Goal: Communication & Community: Answer question/provide support

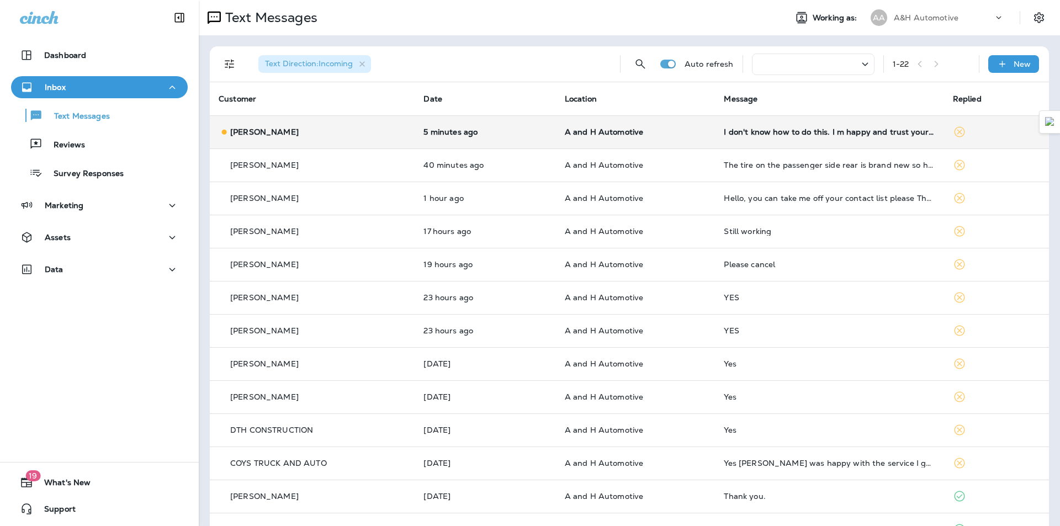
click at [671, 131] on p "A and H Automotive" at bounding box center [636, 132] width 142 height 9
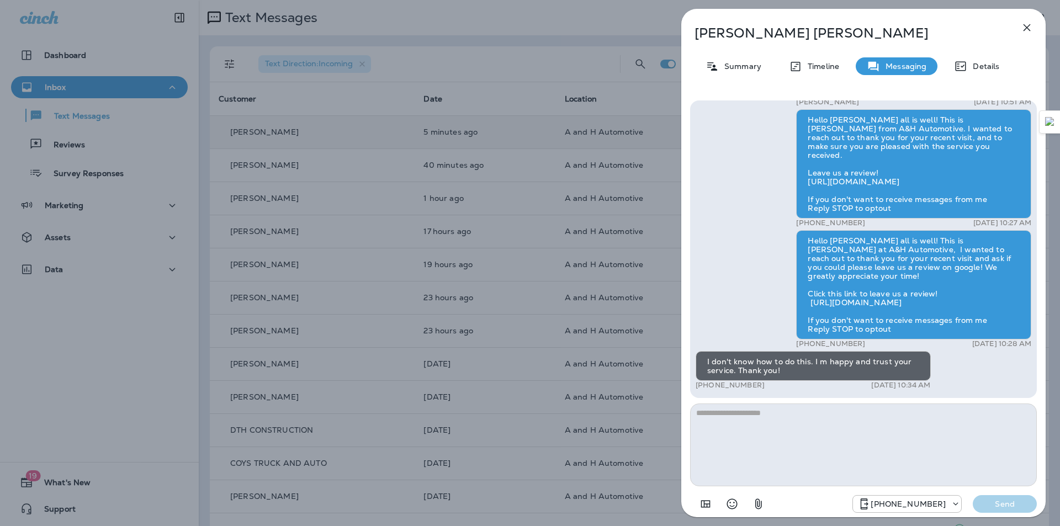
click at [756, 429] on textarea at bounding box center [863, 445] width 347 height 83
type textarea "**********"
click at [1011, 505] on p "Send" at bounding box center [1005, 504] width 46 height 10
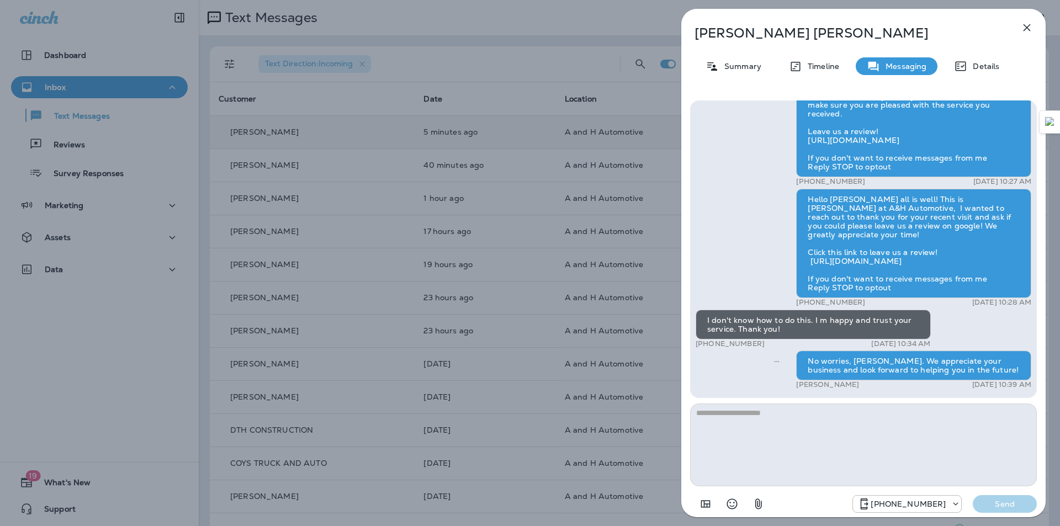
click at [1022, 24] on icon "button" at bounding box center [1026, 27] width 13 height 13
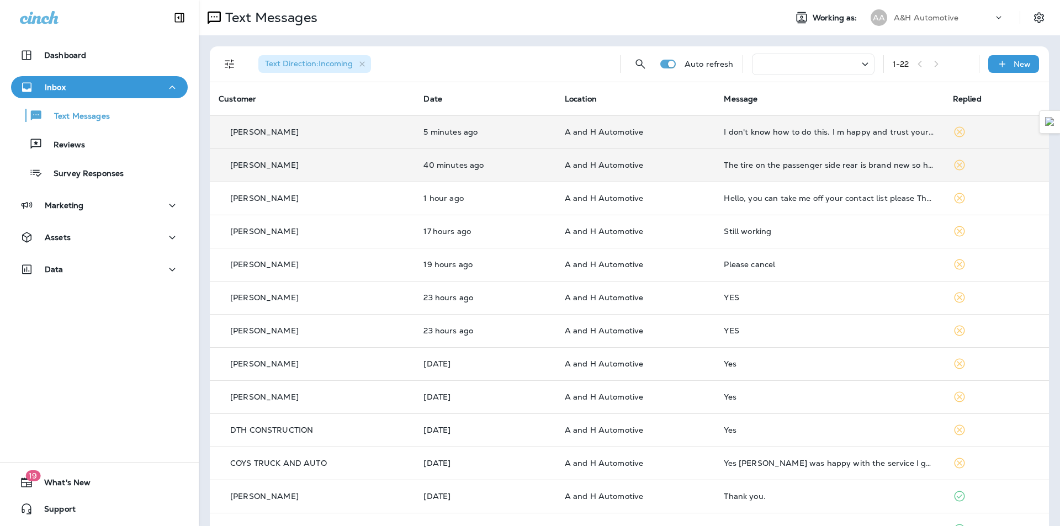
click at [731, 171] on td "The tire on the passenger side rear is brand new so have them check and see if …" at bounding box center [829, 165] width 229 height 33
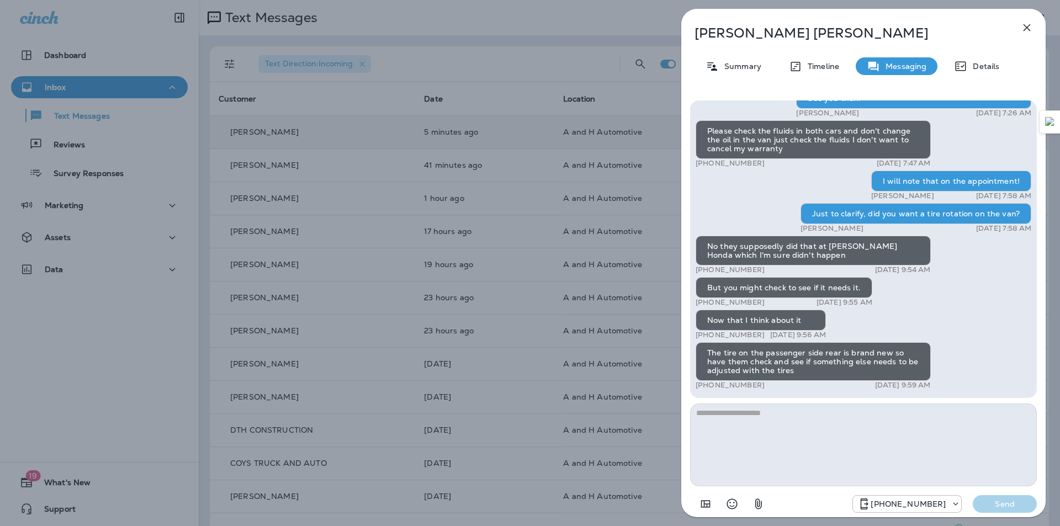
click at [744, 436] on textarea at bounding box center [863, 445] width 347 height 83
type textarea "**********"
click at [1011, 507] on p "Send" at bounding box center [1005, 504] width 46 height 10
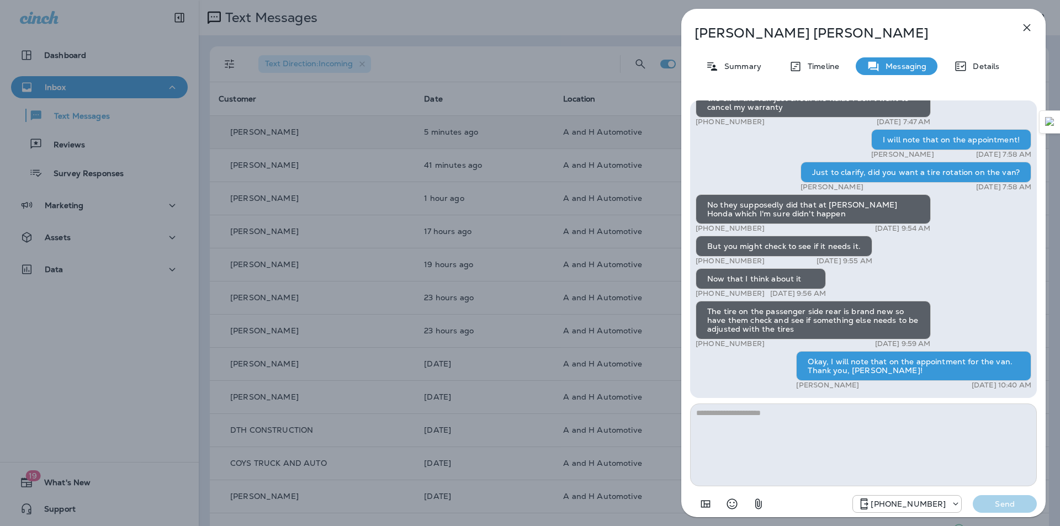
click at [1028, 22] on icon "button" at bounding box center [1026, 27] width 13 height 13
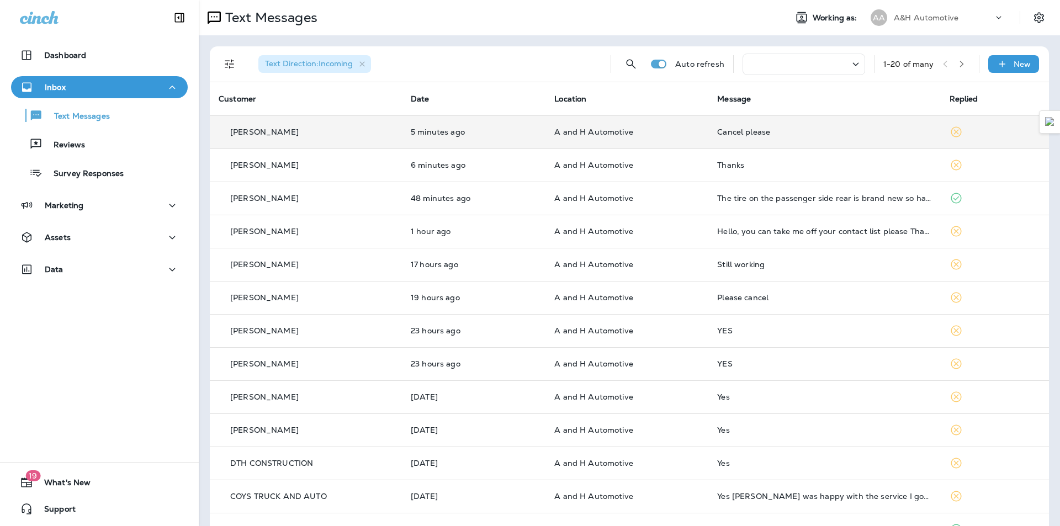
click at [739, 133] on div "Cancel please" at bounding box center [824, 132] width 214 height 9
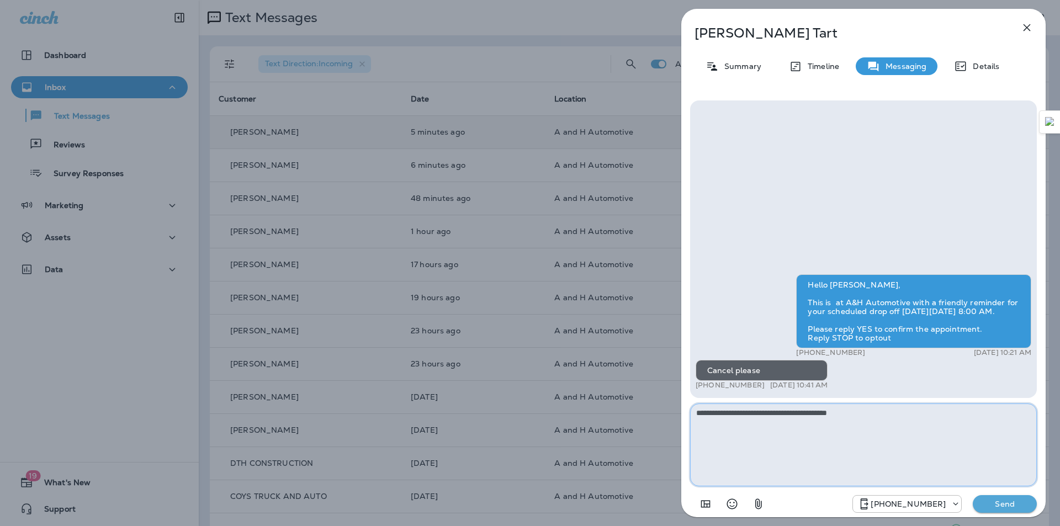
click at [741, 410] on textarea "**********" at bounding box center [863, 445] width 347 height 83
type textarea "**********"
click at [1003, 501] on p "Send" at bounding box center [1005, 504] width 46 height 10
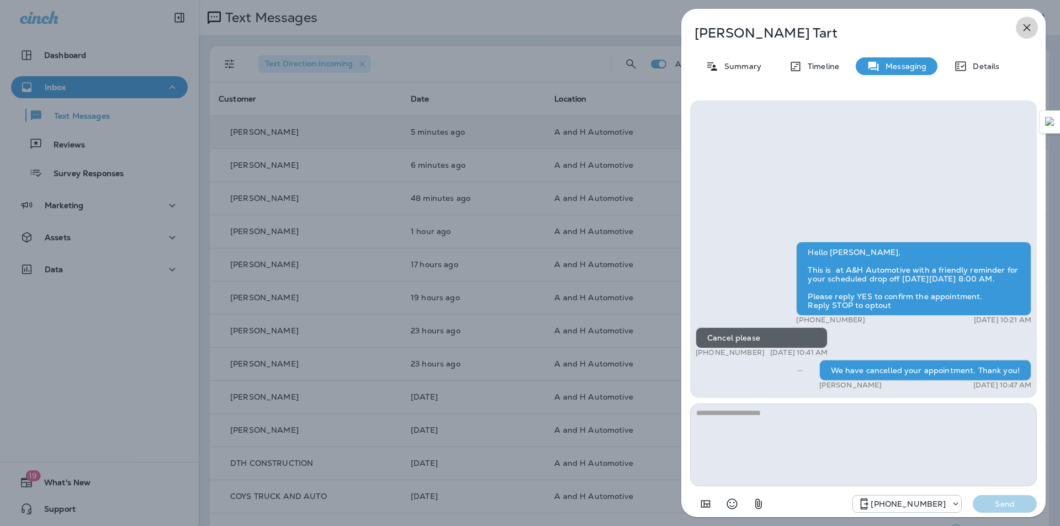
click at [1029, 30] on icon "button" at bounding box center [1027, 27] width 7 height 7
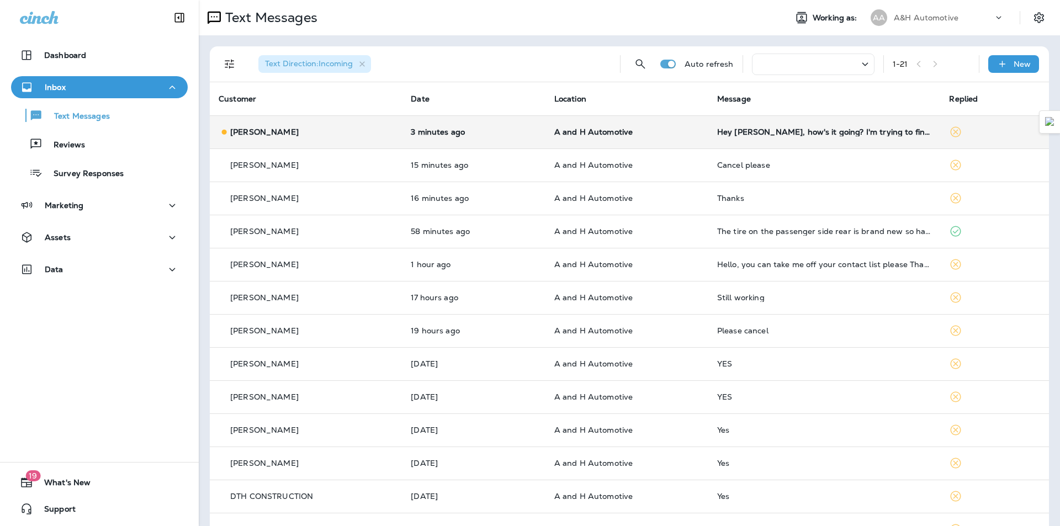
click at [666, 135] on p "A and H Automotive" at bounding box center [626, 132] width 145 height 9
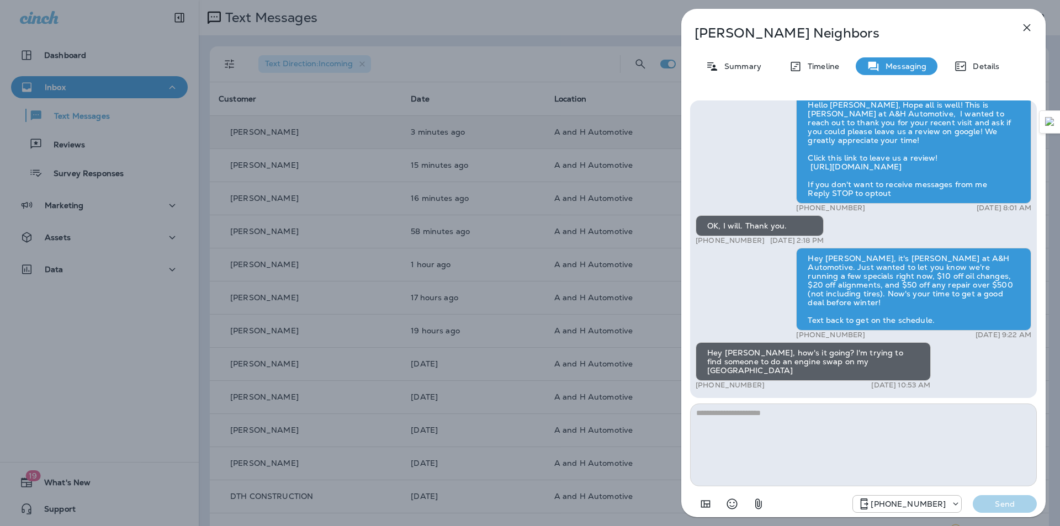
click at [831, 369] on div "Hey [PERSON_NAME], how's it going? I'm trying to find someone to do an engine s…" at bounding box center [813, 361] width 235 height 39
copy div "[GEOGRAPHIC_DATA]"
click at [800, 432] on textarea at bounding box center [863, 445] width 347 height 83
type textarea "*"
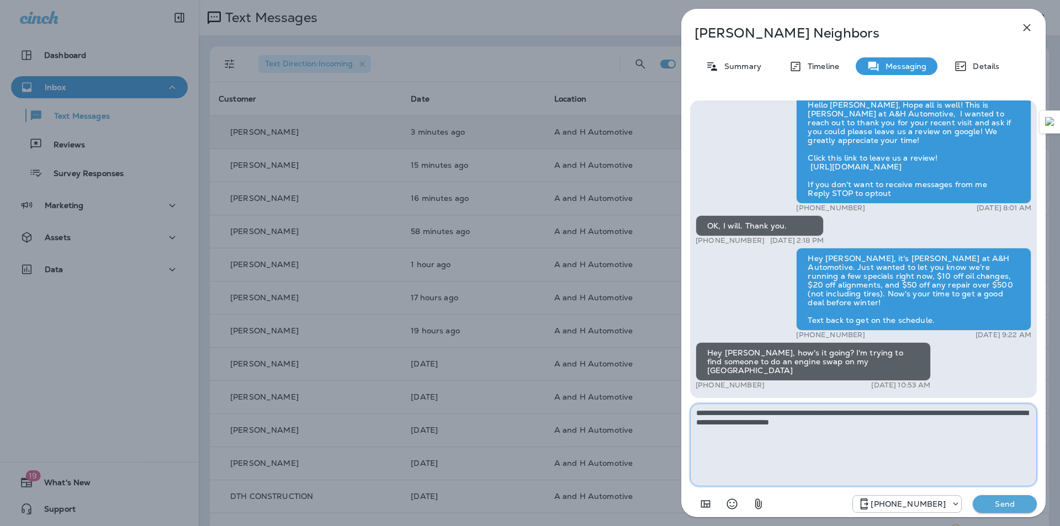
type textarea "**********"
click at [1004, 510] on button "Send" at bounding box center [1005, 504] width 64 height 18
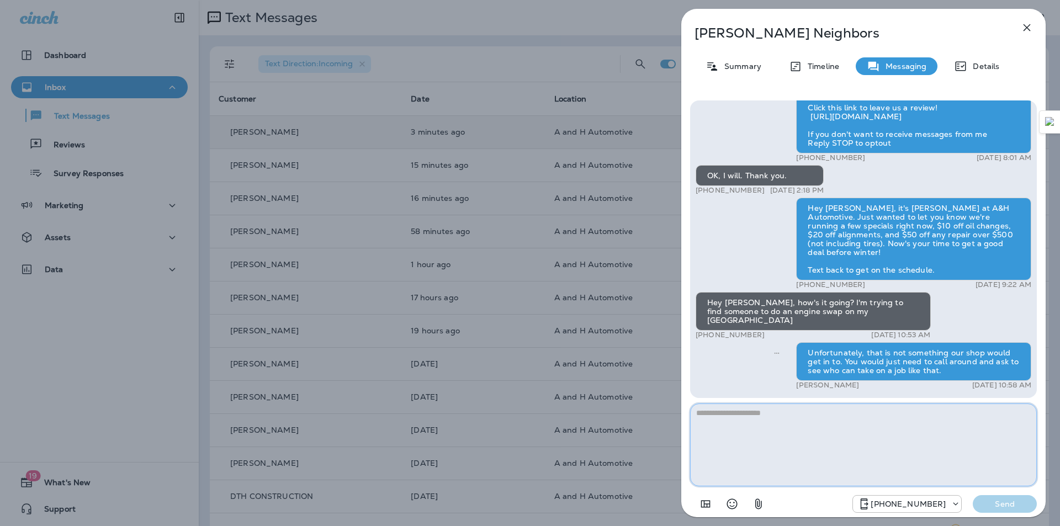
drag, startPoint x: 710, startPoint y: 417, endPoint x: 701, endPoint y: 320, distance: 97.6
click at [709, 409] on textarea at bounding box center [863, 445] width 347 height 83
click at [568, 32] on div "[PERSON_NAME] Summary Timeline Messaging Details Hello [PERSON_NAME], Hope all …" at bounding box center [530, 263] width 1060 height 526
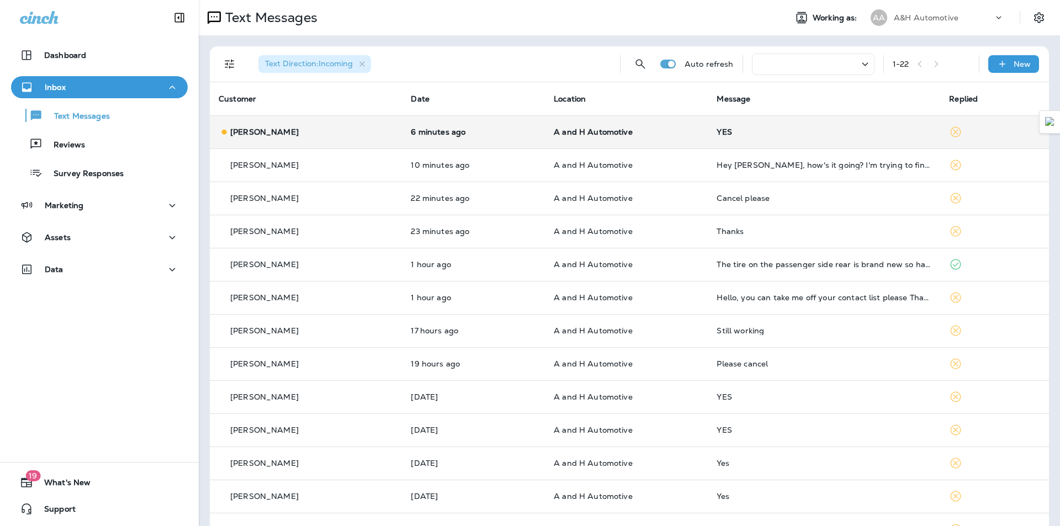
click at [510, 116] on td "6 minutes ago" at bounding box center [473, 131] width 143 height 33
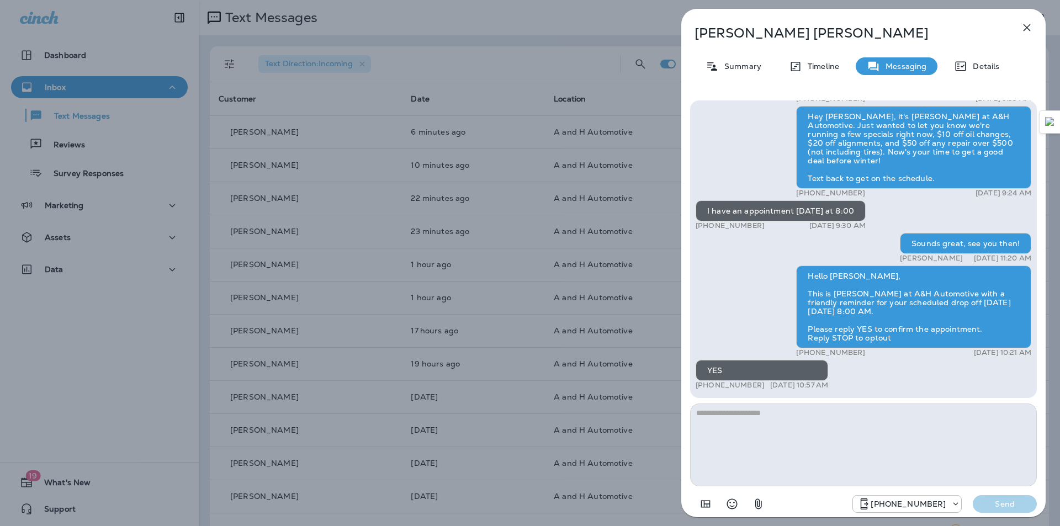
click at [1028, 33] on icon "button" at bounding box center [1026, 27] width 13 height 13
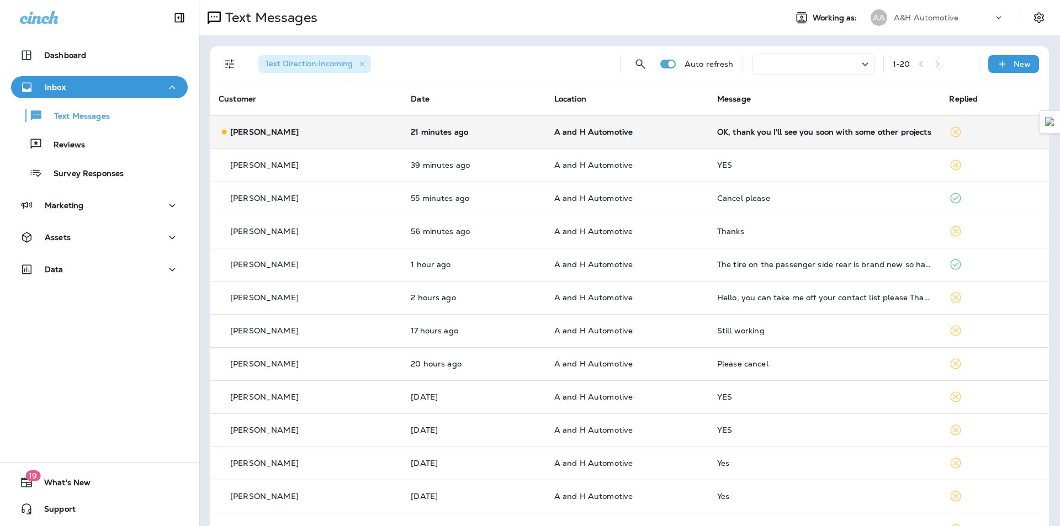
click at [720, 130] on div "OK, thank you I'll see you soon with some other projects" at bounding box center [824, 132] width 215 height 9
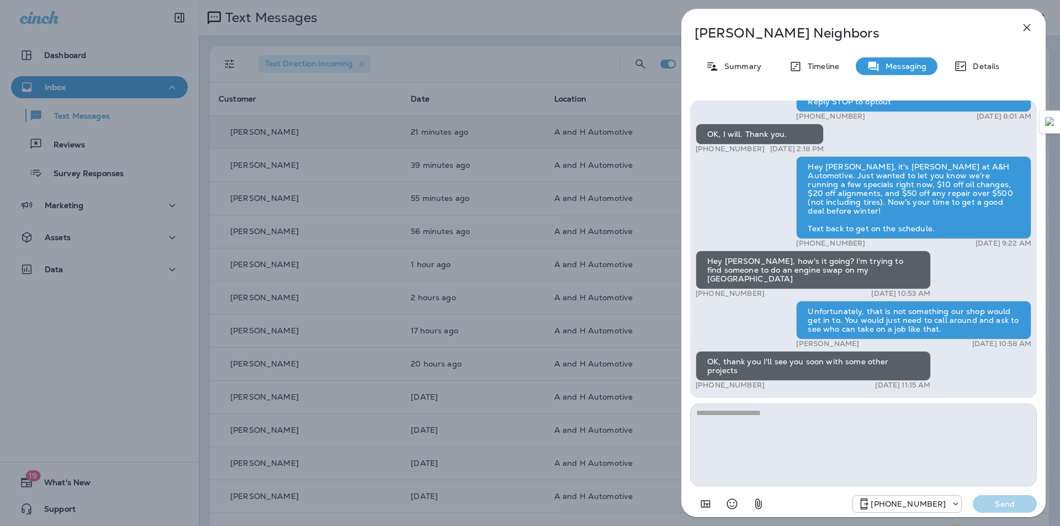
click at [827, 438] on textarea at bounding box center [863, 445] width 347 height 83
type textarea "**********"
click at [981, 504] on button "Send" at bounding box center [1005, 504] width 64 height 18
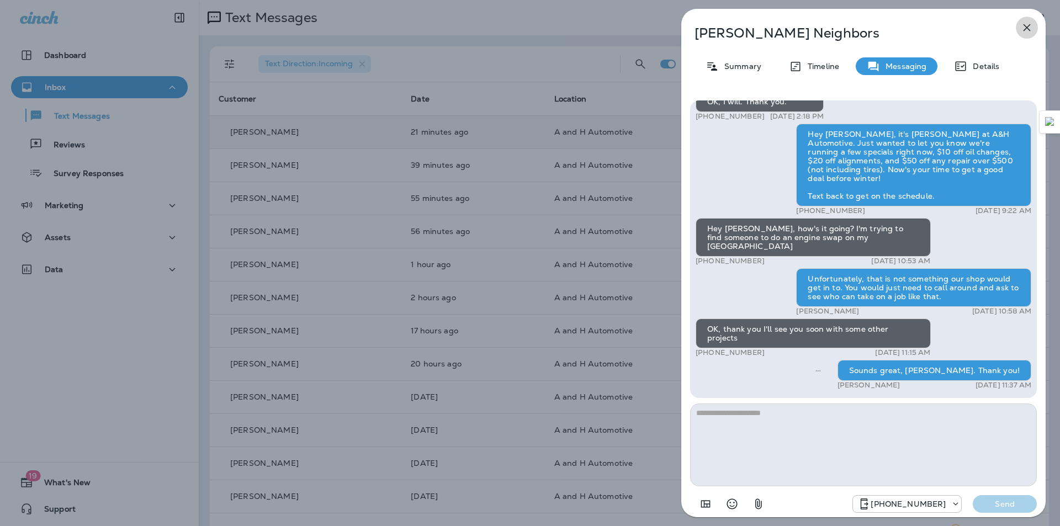
click at [1030, 33] on icon "button" at bounding box center [1026, 27] width 13 height 13
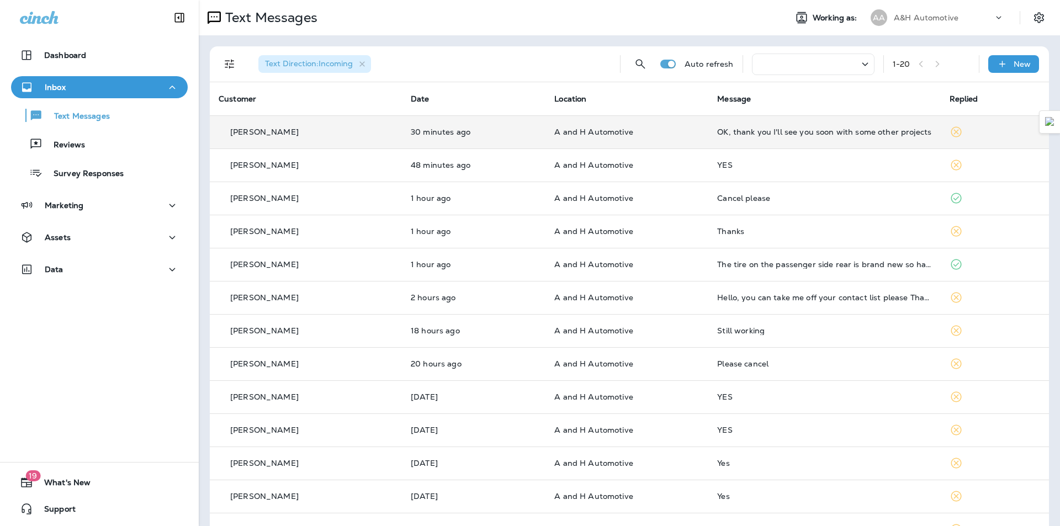
click at [698, 130] on td "A and H Automotive" at bounding box center [626, 131] width 163 height 33
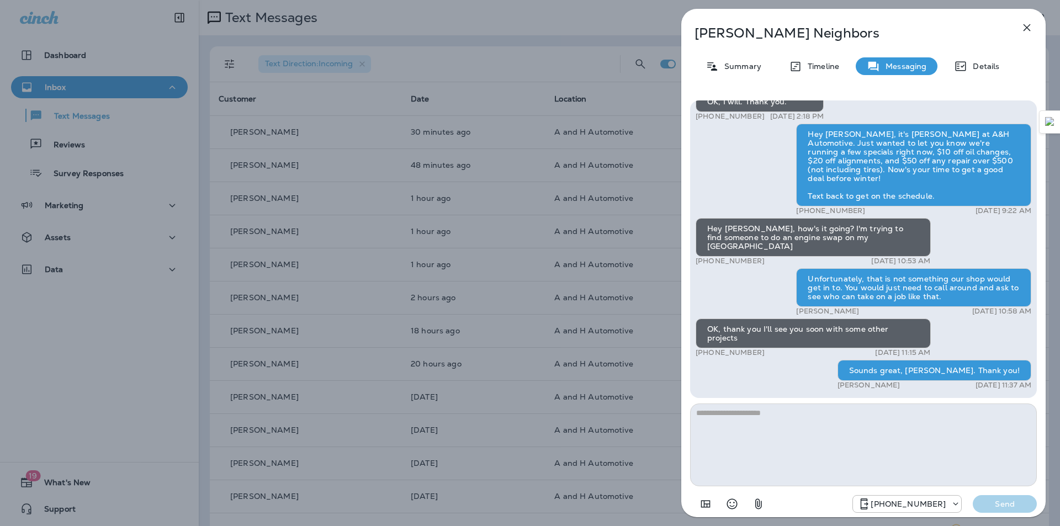
drag, startPoint x: 1033, startPoint y: 35, endPoint x: 1025, endPoint y: 31, distance: 9.4
click at [1032, 34] on button "button" at bounding box center [1027, 28] width 22 height 22
